Goal: Find specific page/section: Find specific page/section

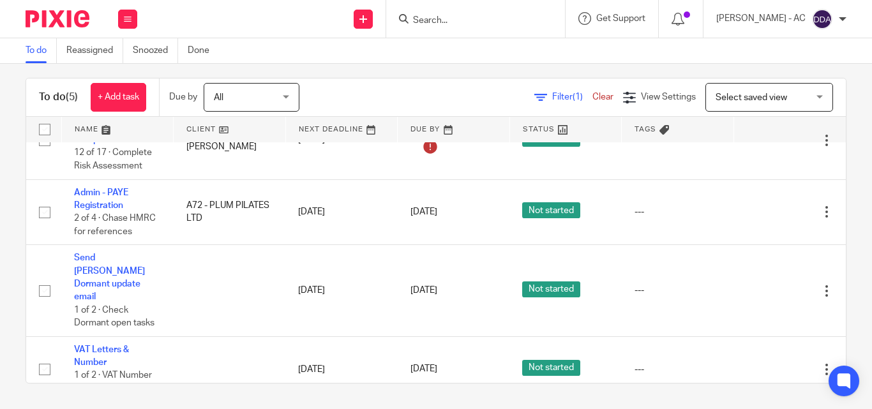
scroll to position [64, 0]
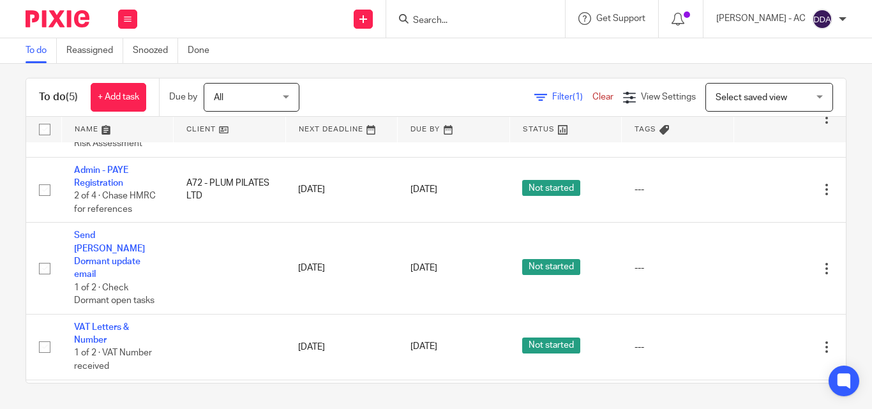
click at [439, 26] on input "Search" at bounding box center [469, 20] width 115 height 11
paste input "EBL LETTINGS LTD"
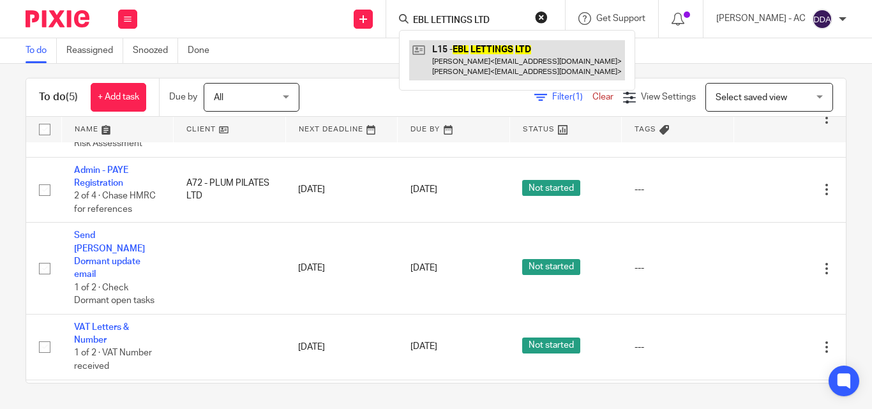
type input "EBL LETTINGS LTD"
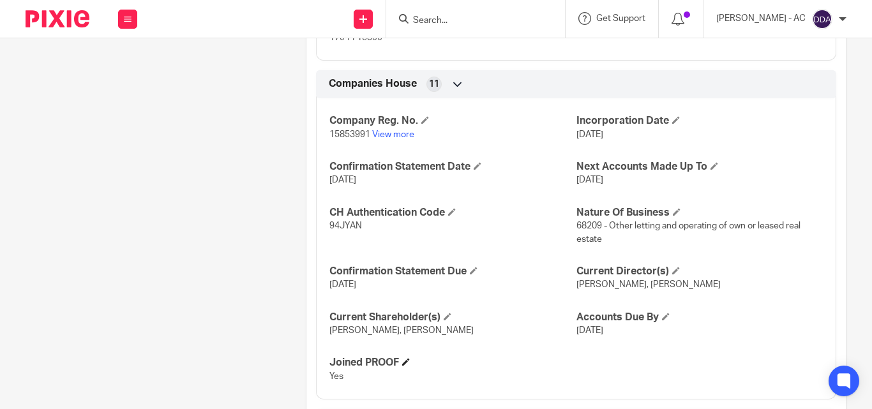
scroll to position [1126, 0]
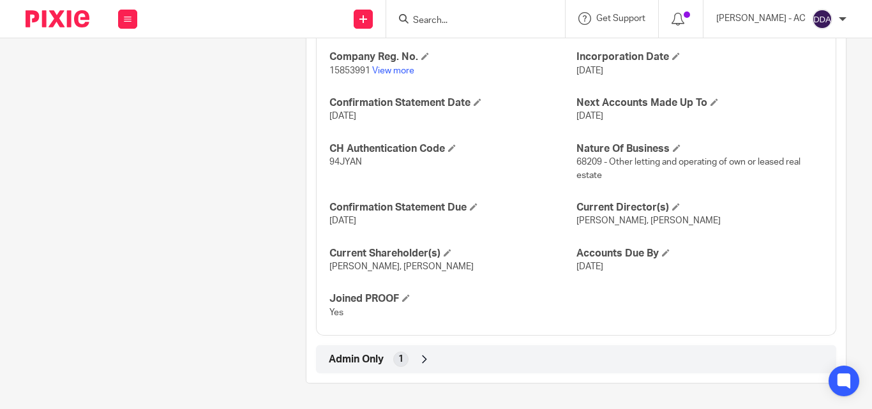
click at [426, 363] on icon at bounding box center [424, 359] width 13 height 13
click at [414, 365] on div "Admin Only 1" at bounding box center [576, 360] width 501 height 22
click at [418, 362] on icon at bounding box center [424, 359] width 13 height 13
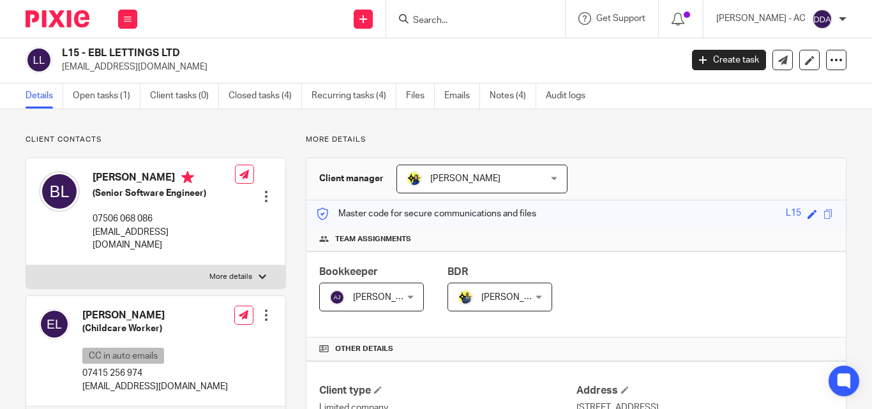
scroll to position [1, 0]
click at [174, 176] on h4 "[PERSON_NAME]" at bounding box center [164, 180] width 142 height 16
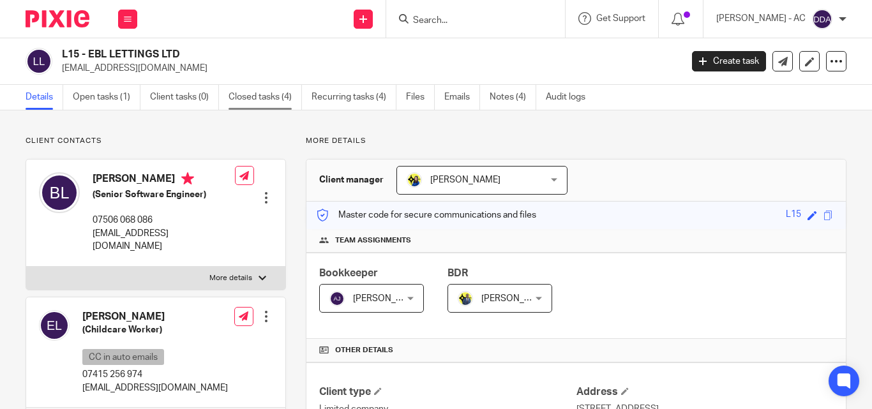
click at [264, 95] on link "Closed tasks (4)" at bounding box center [265, 97] width 73 height 25
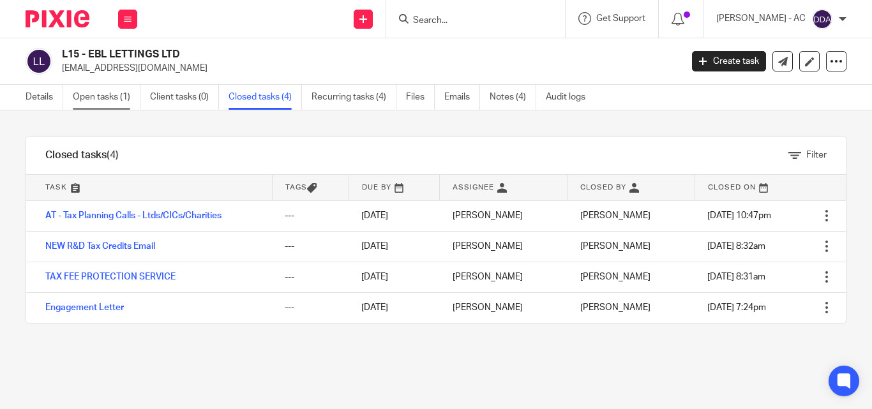
click at [117, 100] on link "Open tasks (1)" at bounding box center [107, 97] width 68 height 25
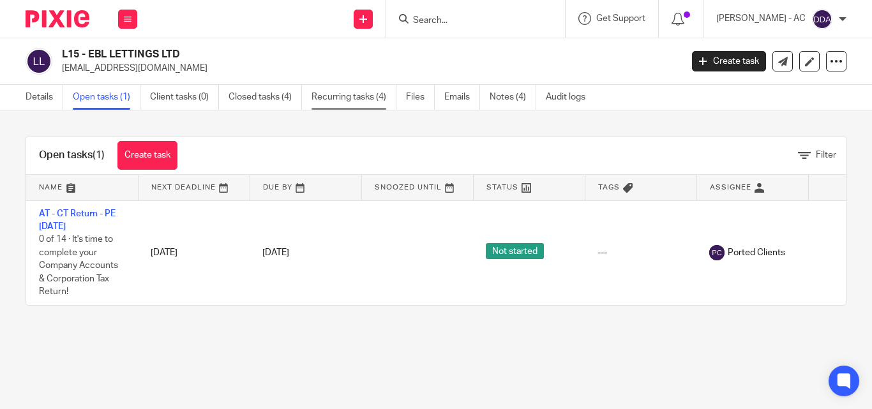
click at [336, 89] on link "Recurring tasks (4)" at bounding box center [354, 97] width 85 height 25
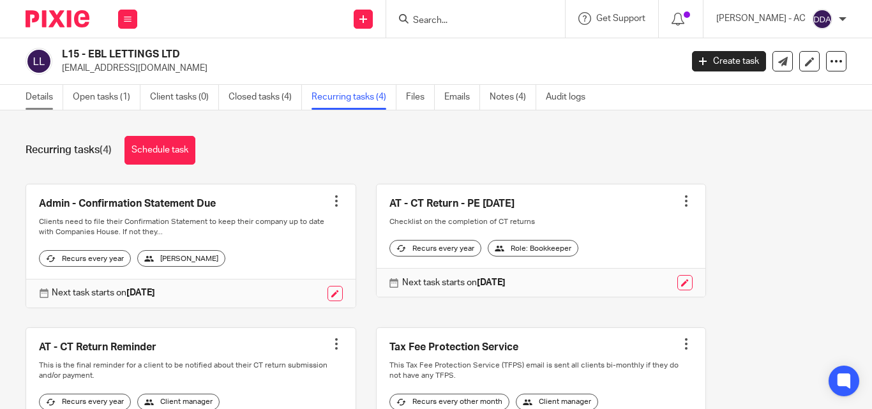
click at [52, 103] on link "Details" at bounding box center [45, 97] width 38 height 25
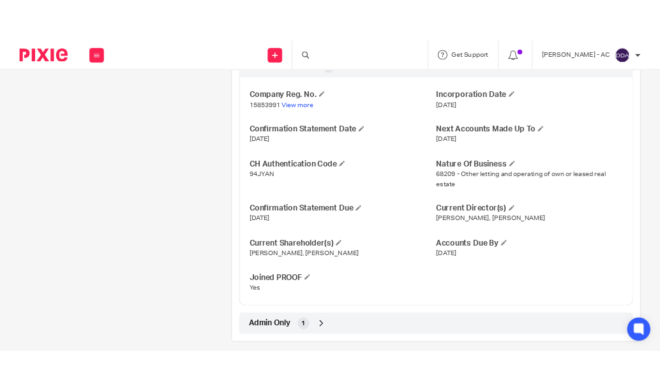
scroll to position [1126, 0]
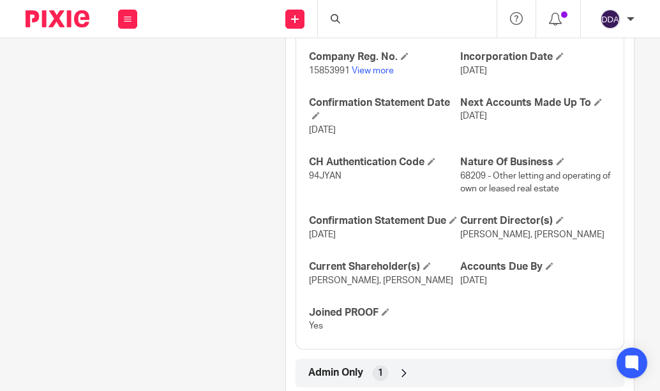
click at [499, 192] on div "Company Reg. No. 15853991 View more Incorporation Date [DATE] Confirmation Stat…" at bounding box center [460, 187] width 329 height 325
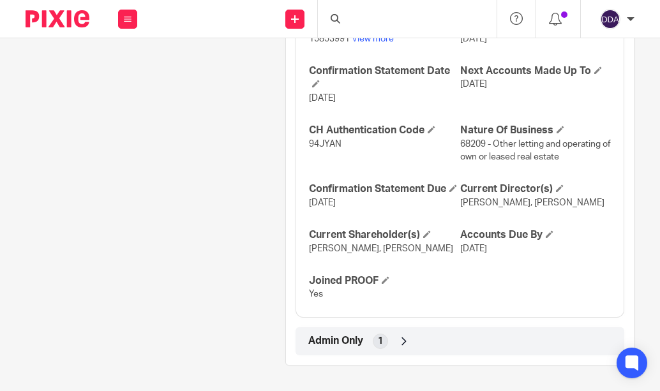
scroll to position [1223, 0]
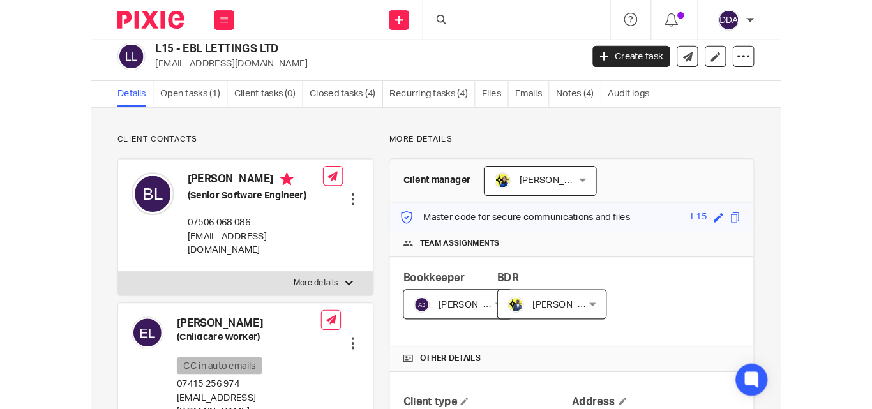
scroll to position [0, 0]
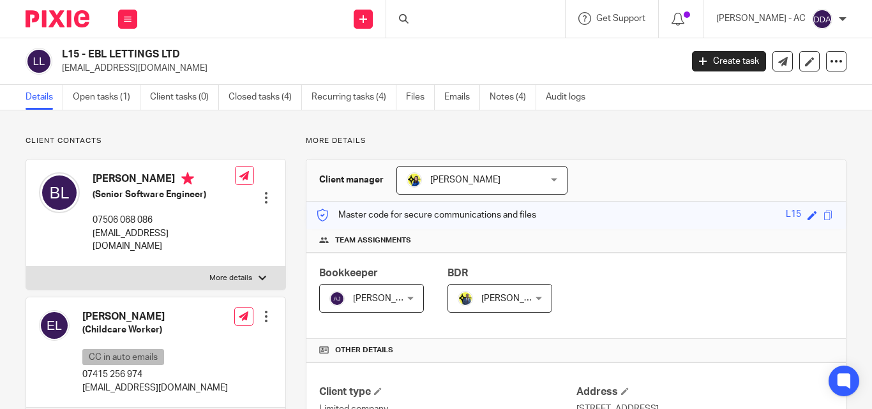
drag, startPoint x: 482, startPoint y: 183, endPoint x: 407, endPoint y: 184, distance: 74.7
click at [407, 184] on span "[PERSON_NAME]" at bounding box center [471, 180] width 128 height 27
